Goal: Information Seeking & Learning: Check status

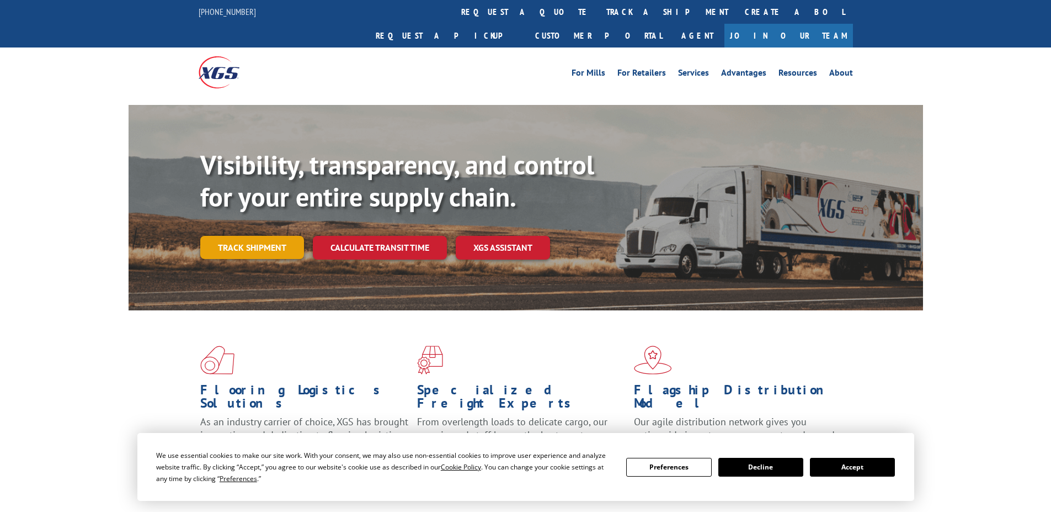
click at [281, 236] on link "Track shipment" at bounding box center [252, 247] width 104 height 23
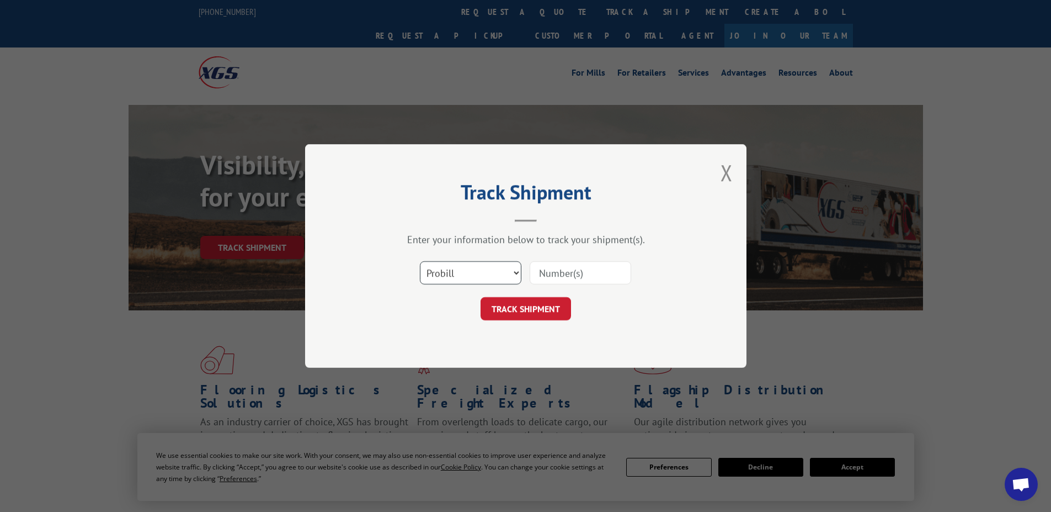
click at [456, 274] on select "Select category... Probill BOL PO" at bounding box center [471, 272] width 102 height 23
select select "bol"
click at [420, 261] on select "Select category... Probill BOL PO" at bounding box center [471, 272] width 102 height 23
click at [556, 272] on input at bounding box center [581, 272] width 102 height 23
type input "6873866"
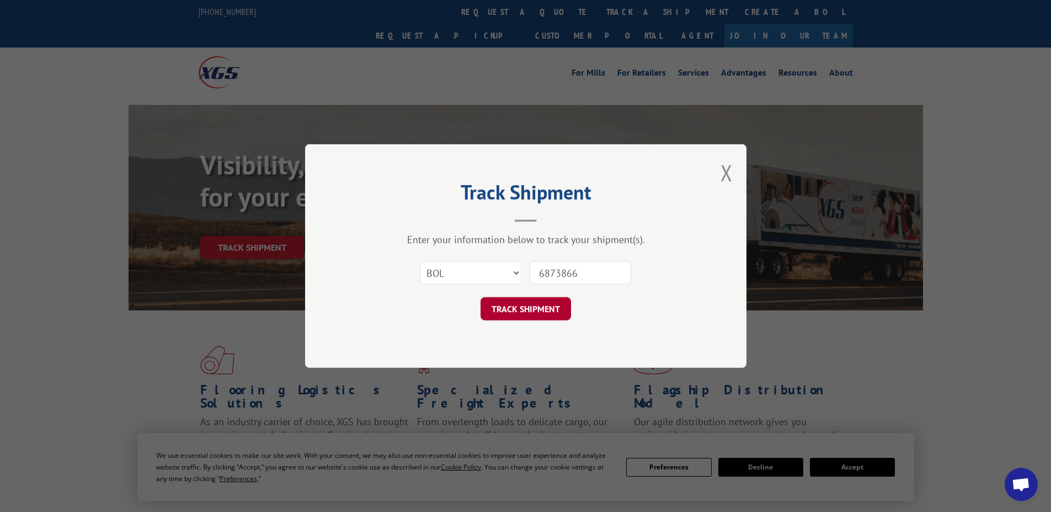
click at [519, 306] on button "TRACK SHIPMENT" at bounding box center [526, 308] width 91 height 23
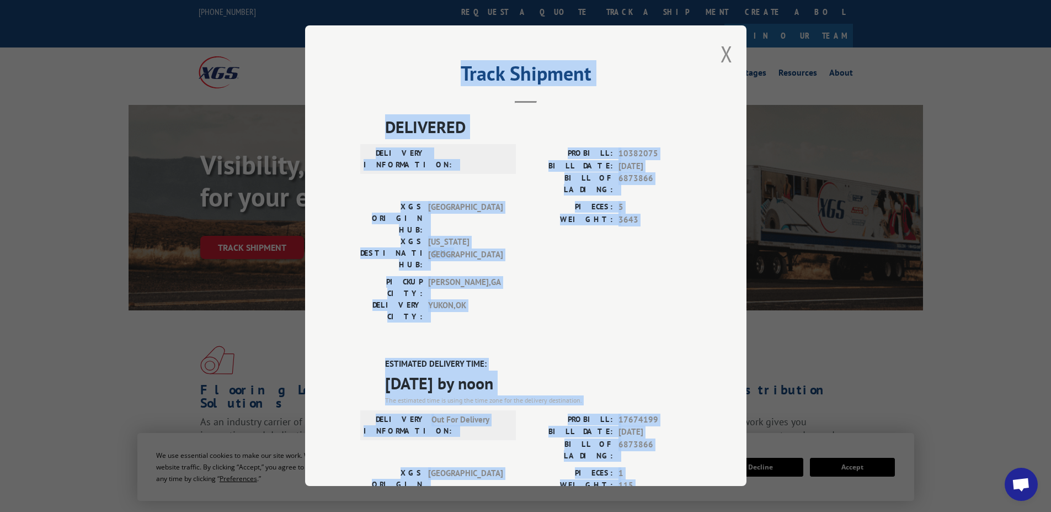
drag, startPoint x: 326, startPoint y: 35, endPoint x: 695, endPoint y: 450, distance: 555.1
click at [695, 450] on div "Track Shipment DELIVERED DELIVERY INFORMATION: PROBILL: 10382075 BILL DATE: [DA…" at bounding box center [526, 255] width 442 height 460
click at [697, 419] on div "Track Shipment DELIVERED DELIVERY INFORMATION: PROBILL: 10382075 BILL DATE: [DA…" at bounding box center [526, 255] width 442 height 460
drag, startPoint x: 686, startPoint y: 390, endPoint x: 682, endPoint y: 385, distance: 5.9
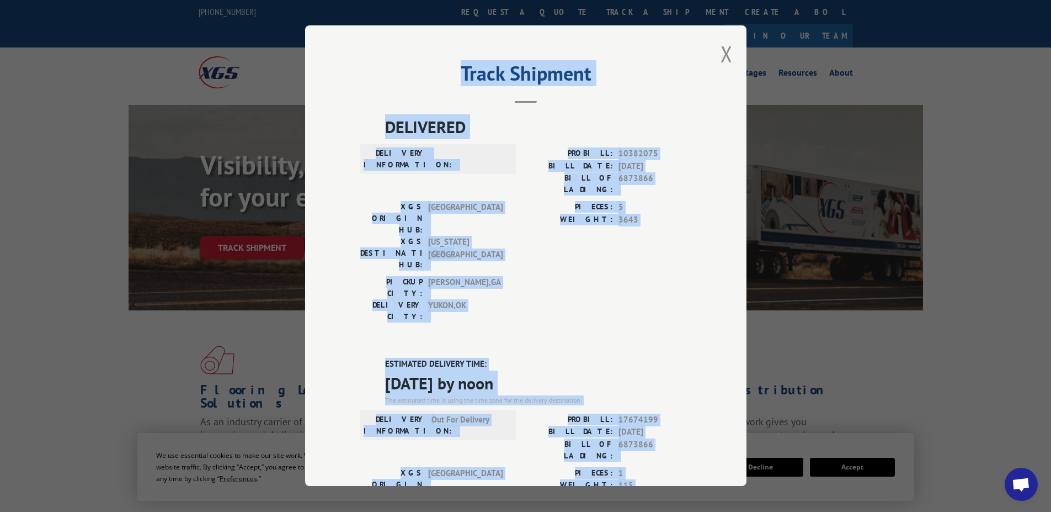
click at [469, 276] on span "[GEOGRAPHIC_DATA] , [GEOGRAPHIC_DATA]" at bounding box center [465, 287] width 75 height 23
click at [374, 117] on div "DELIVERED DELIVERY INFORMATION: PROBILL: 10382075 BILL DATE: [DATE] BILL OF LAD…" at bounding box center [525, 221] width 331 height 214
